Goal: Contribute content: Contribute content

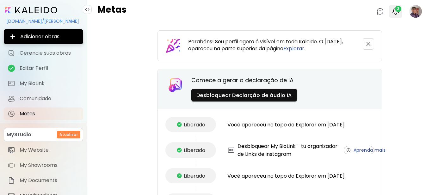
click at [395, 11] on span "2" at bounding box center [398, 9] width 6 height 6
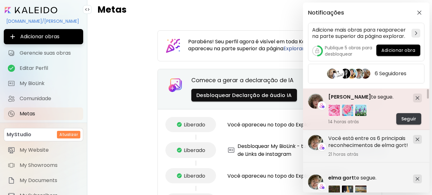
click at [411, 120] on span "Seguir" at bounding box center [408, 119] width 15 height 7
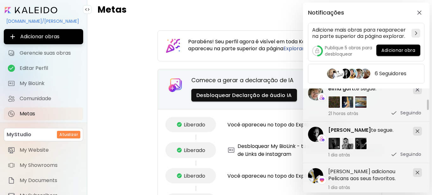
scroll to position [95, 0]
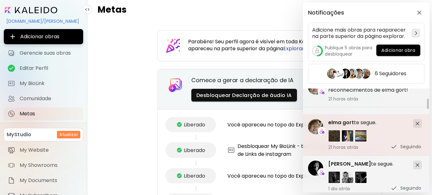
click at [334, 122] on span "elma gort" at bounding box center [341, 122] width 26 height 7
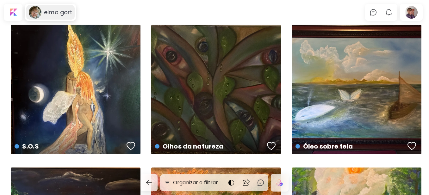
click at [50, 13] on h6 "elma gort" at bounding box center [58, 13] width 28 height 8
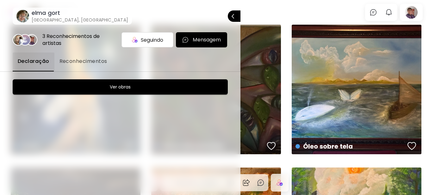
click at [308, 16] on div at bounding box center [214, 97] width 429 height 195
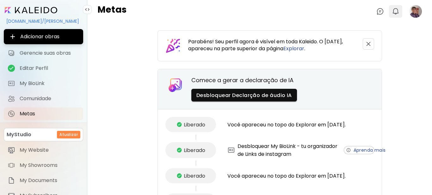
click at [392, 8] on img "button" at bounding box center [396, 12] width 8 height 8
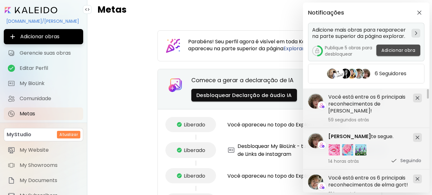
click at [393, 50] on span "Adicionar obra" at bounding box center [398, 50] width 34 height 7
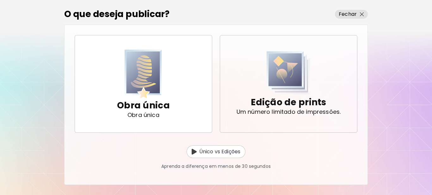
click at [287, 103] on p "Edição de prints" at bounding box center [288, 102] width 75 height 13
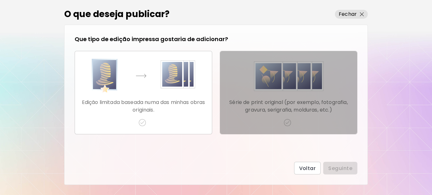
click at [288, 121] on img "button" at bounding box center [287, 123] width 8 height 8
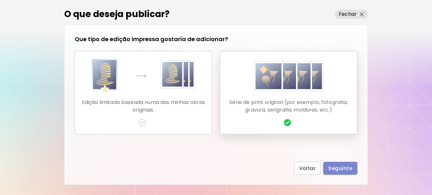
click at [337, 168] on span "Seguinte" at bounding box center [340, 168] width 24 height 7
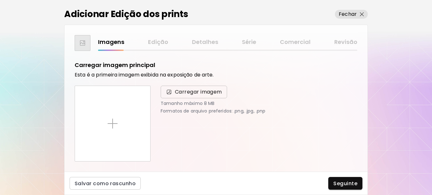
click at [192, 92] on span "Carregar imagem" at bounding box center [198, 92] width 47 height 8
click at [0, 0] on input "Carregar imagem" at bounding box center [0, 0] width 0 height 0
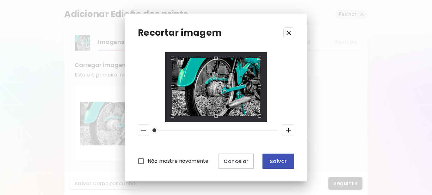
click at [279, 162] on span "Salvar" at bounding box center [277, 161] width 21 height 7
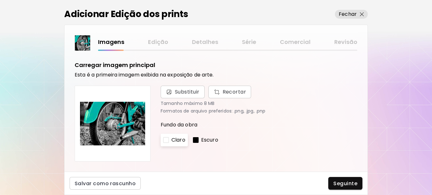
click at [195, 139] on div at bounding box center [196, 140] width 6 height 6
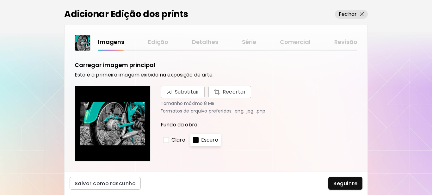
click at [166, 139] on div at bounding box center [166, 140] width 6 height 6
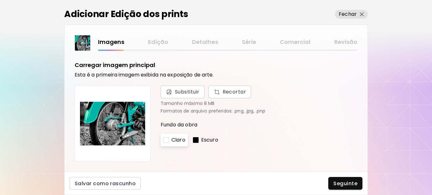
click at [198, 140] on div at bounding box center [196, 140] width 6 height 6
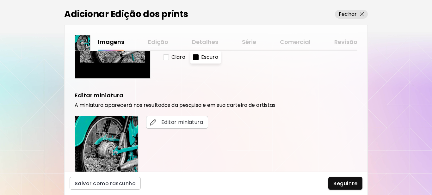
scroll to position [95, 0]
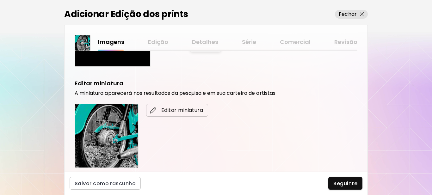
click at [186, 112] on span "Editar miniatura" at bounding box center [177, 111] width 52 height 8
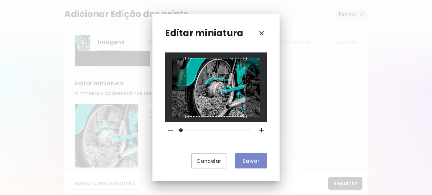
click at [245, 162] on span "Salvar" at bounding box center [250, 161] width 21 height 7
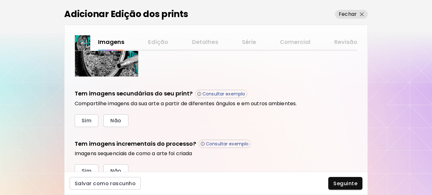
scroll to position [190, 0]
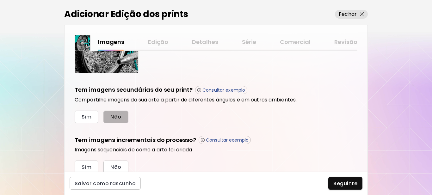
click at [119, 119] on span "Não" at bounding box center [115, 116] width 11 height 7
click at [86, 169] on span "Sim" at bounding box center [87, 167] width 10 height 7
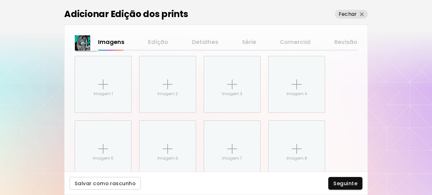
scroll to position [317, 0]
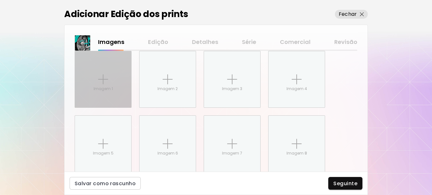
click at [113, 87] on div "Imagem 1" at bounding box center [103, 79] width 56 height 56
click at [0, 0] on input "Imagem 1" at bounding box center [0, 0] width 0 height 0
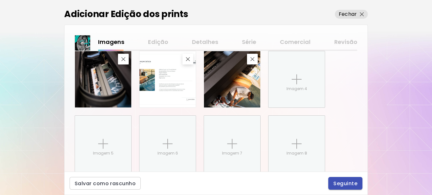
click at [347, 183] on span "Seguinte" at bounding box center [345, 183] width 24 height 7
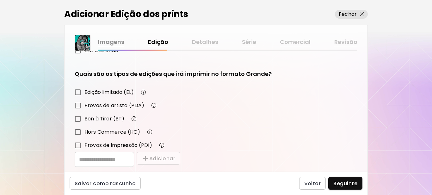
scroll to position [110, 0]
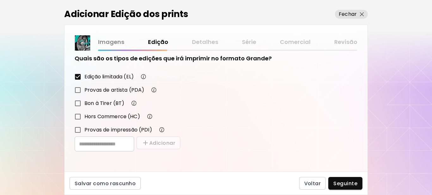
click at [340, 182] on span "Seguinte" at bounding box center [345, 183] width 24 height 7
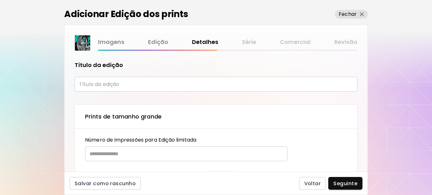
click at [103, 85] on input "text" at bounding box center [216, 84] width 283 height 15
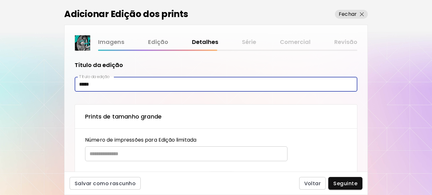
type input "*****"
drag, startPoint x: 110, startPoint y: 86, endPoint x: 62, endPoint y: 83, distance: 48.1
click at [62, 83] on div "Adicionar Edição dos prints Fechar Imagens Edição Detalhes Série Comercial Revi…" at bounding box center [216, 97] width 432 height 195
paste input "**********"
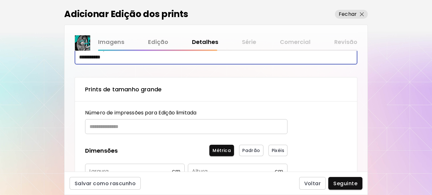
scroll to position [63, 0]
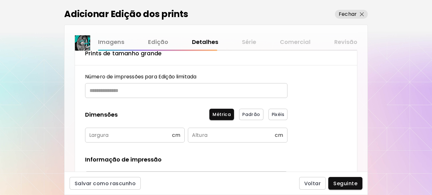
type input "**********"
click at [114, 91] on input "text" at bounding box center [184, 90] width 198 height 15
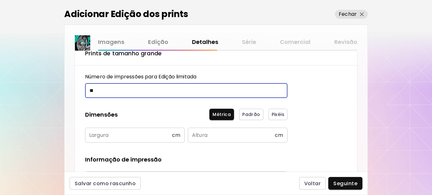
type input "**"
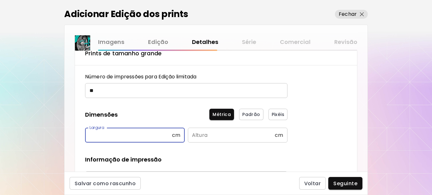
click at [97, 131] on input "text" at bounding box center [128, 135] width 87 height 15
type input "**"
click at [202, 136] on input "text" at bounding box center [231, 135] width 87 height 15
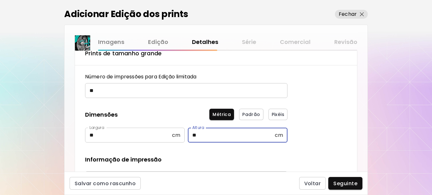
type input "**"
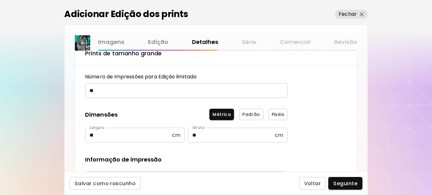
scroll to position [126, 0]
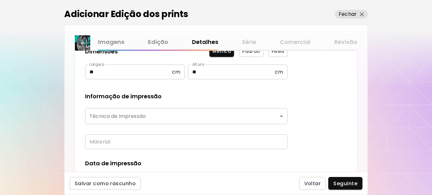
click at [127, 117] on body "**********" at bounding box center [216, 97] width 432 height 195
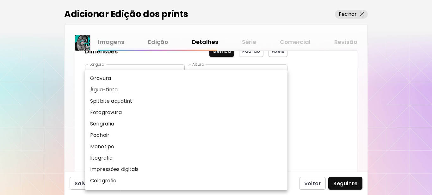
scroll to position [63, 0]
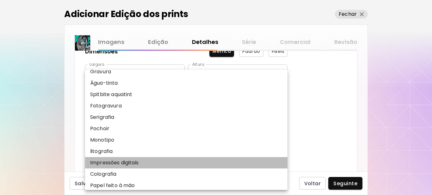
click at [128, 162] on p "Impressões digitais" at bounding box center [114, 163] width 48 height 8
type input "**********"
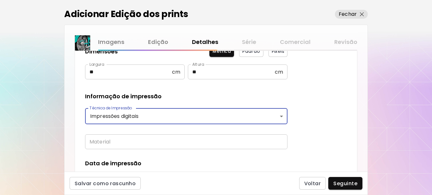
click at [129, 141] on input "text" at bounding box center [186, 141] width 202 height 15
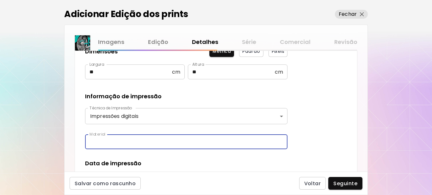
type input "**********"
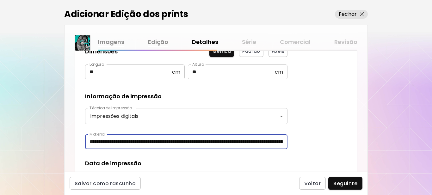
scroll to position [221, 0]
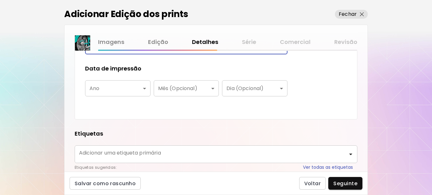
click at [128, 87] on body "**********" at bounding box center [216, 97] width 432 height 195
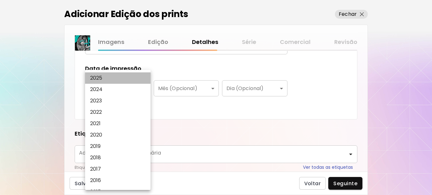
click at [125, 80] on li "2025" at bounding box center [119, 77] width 69 height 11
type input "****"
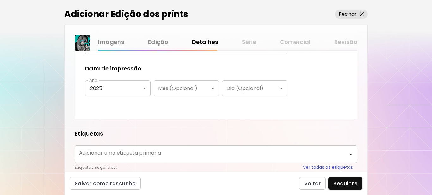
click at [154, 105] on div "**********" at bounding box center [186, 12] width 202 height 194
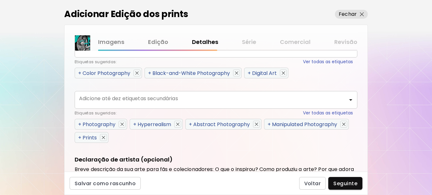
scroll to position [316, 0]
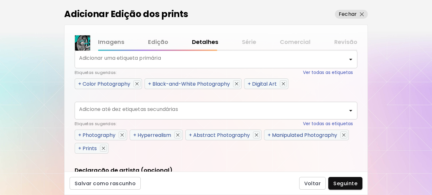
click at [79, 82] on span "+" at bounding box center [79, 83] width 3 height 7
type input "**********"
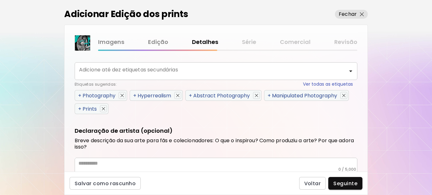
scroll to position [377, 0]
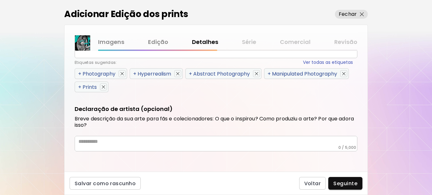
click at [81, 74] on span "+" at bounding box center [79, 73] width 3 height 7
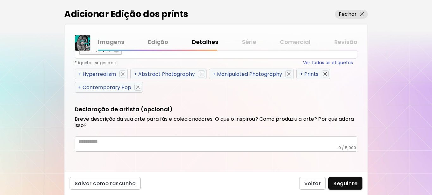
click at [81, 73] on span "+" at bounding box center [79, 73] width 3 height 7
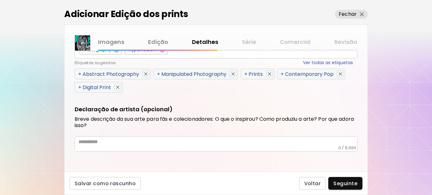
click at [81, 73] on span "+" at bounding box center [79, 73] width 3 height 7
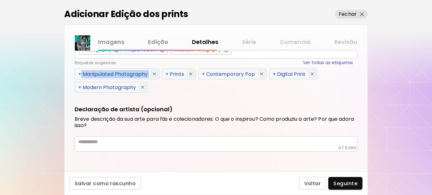
click at [81, 73] on span "+" at bounding box center [79, 73] width 3 height 7
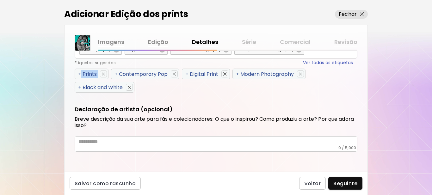
click at [81, 73] on span "+" at bounding box center [79, 73] width 3 height 7
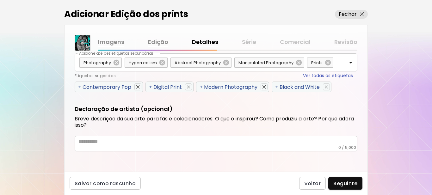
scroll to position [364, 0]
click at [79, 85] on span "+" at bounding box center [79, 86] width 3 height 7
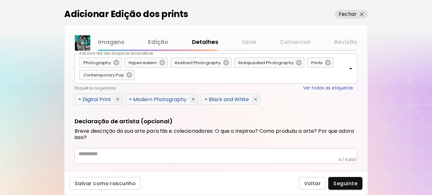
click at [79, 98] on span "+" at bounding box center [79, 99] width 3 height 7
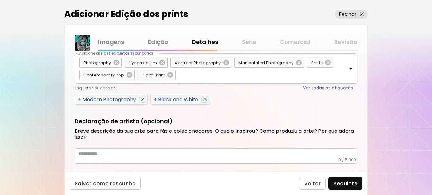
click at [79, 98] on span "+" at bounding box center [79, 99] width 3 height 7
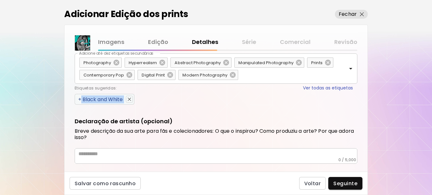
click at [79, 98] on span "+" at bounding box center [79, 99] width 3 height 7
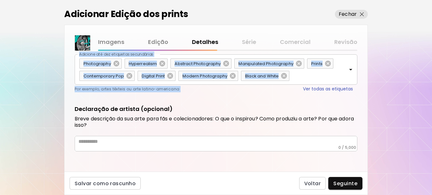
scroll to position [363, 0]
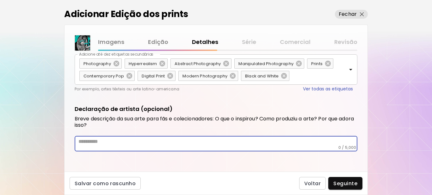
click at [148, 145] on textarea at bounding box center [217, 141] width 279 height 7
paste textarea "**********"
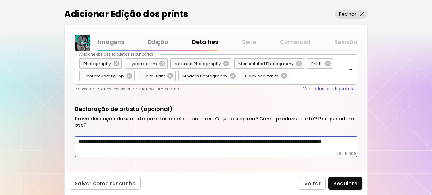
type textarea "**********"
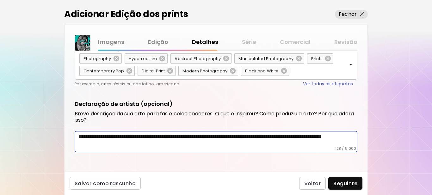
scroll to position [369, 0]
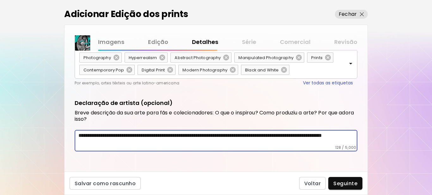
click at [348, 183] on span "Seguinte" at bounding box center [345, 183] width 24 height 7
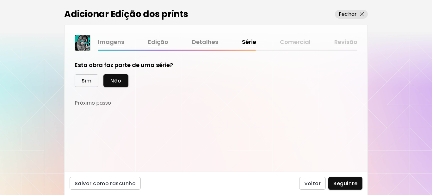
click at [86, 80] on span "Sim" at bounding box center [87, 80] width 10 height 7
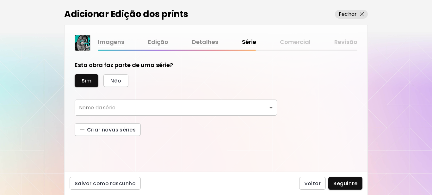
click at [112, 105] on body "[DOMAIN_NAME]/[PERSON_NAME] Adicionar obras Gerencie suas obras Editar Perfil M…" at bounding box center [216, 97] width 432 height 195
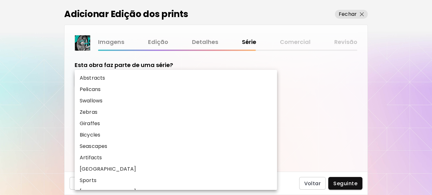
click at [340, 122] on div at bounding box center [216, 97] width 432 height 195
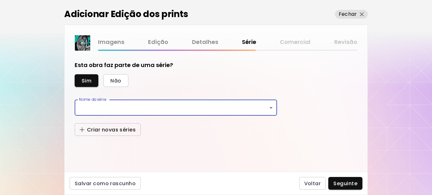
click at [120, 132] on span "Criar novas séries" at bounding box center [108, 129] width 56 height 7
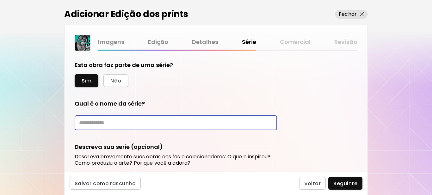
click at [121, 123] on input "text" at bounding box center [176, 122] width 202 height 15
paste input "*******"
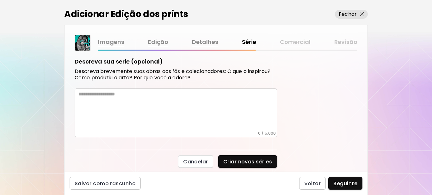
scroll to position [95, 0]
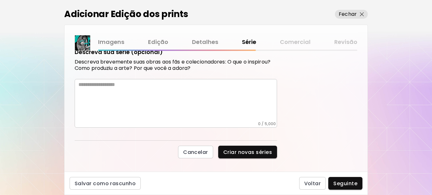
type input "*******"
click at [110, 85] on textarea at bounding box center [177, 102] width 198 height 40
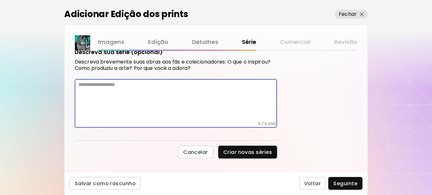
paste textarea "**********"
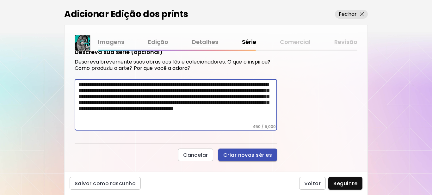
type textarea "**********"
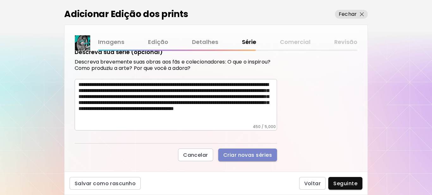
click at [250, 156] on span "Criar novas séries" at bounding box center [247, 155] width 49 height 7
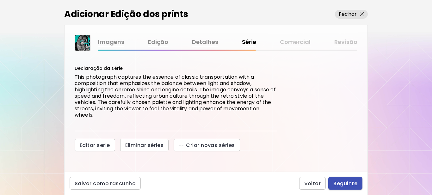
click at [343, 184] on span "Seguinte" at bounding box center [345, 183] width 24 height 7
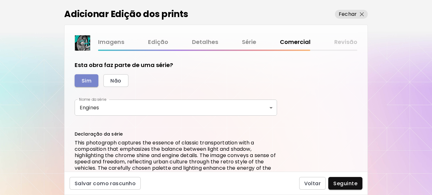
click at [87, 80] on span "Sim" at bounding box center [87, 80] width 10 height 7
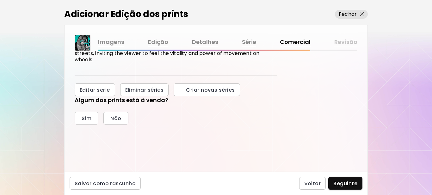
scroll to position [126, 0]
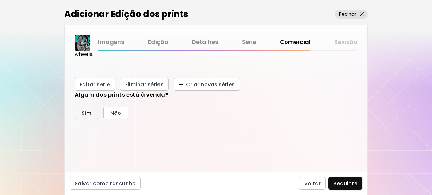
click at [85, 110] on span "Sim" at bounding box center [87, 113] width 10 height 7
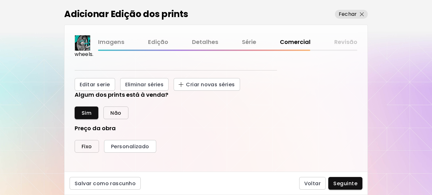
click at [85, 149] on span "Fixo" at bounding box center [87, 146] width 10 height 7
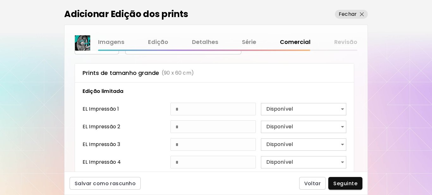
scroll to position [221, 0]
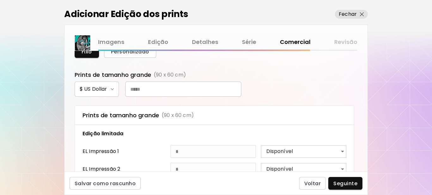
click at [182, 92] on input "text" at bounding box center [183, 89] width 116 height 15
type input "***"
click at [344, 183] on span "Seguinte" at bounding box center [345, 183] width 24 height 7
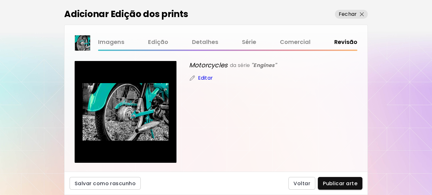
click at [344, 183] on span "Publicar arte" at bounding box center [340, 183] width 34 height 7
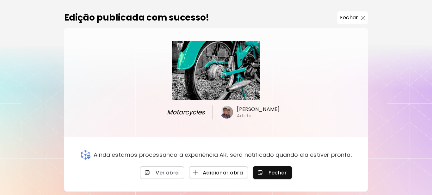
click at [232, 173] on span "Adicionar obra" at bounding box center [218, 172] width 49 height 7
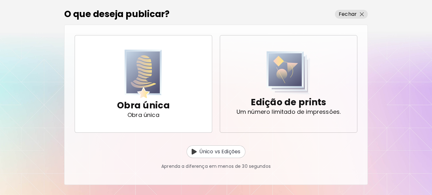
click at [299, 104] on p "Edição de prints" at bounding box center [288, 102] width 75 height 13
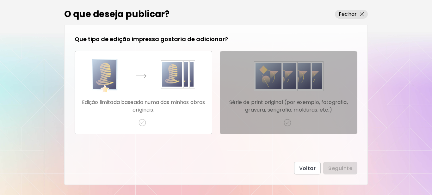
click at [287, 124] on img "button" at bounding box center [287, 123] width 8 height 8
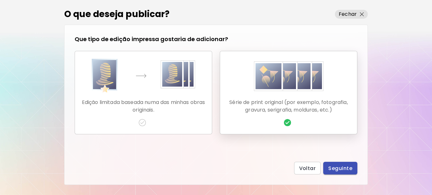
click at [333, 167] on span "Seguinte" at bounding box center [340, 168] width 24 height 7
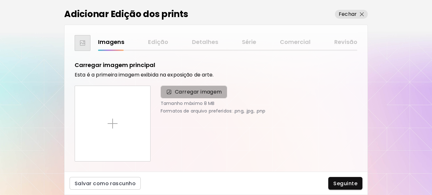
click at [184, 91] on span "Carregar imagem" at bounding box center [198, 92] width 47 height 8
click at [0, 0] on input "Carregar imagem" at bounding box center [0, 0] width 0 height 0
